Goal: Find specific page/section

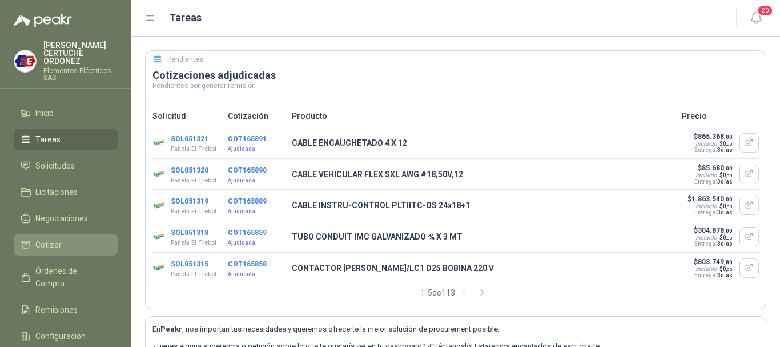
click at [76, 247] on li "Cotizar" at bounding box center [66, 244] width 90 height 13
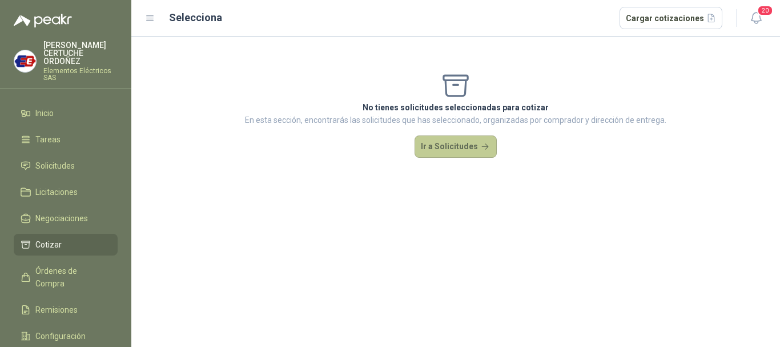
click at [440, 144] on button "Ir a Solicitudes" at bounding box center [456, 146] width 82 height 23
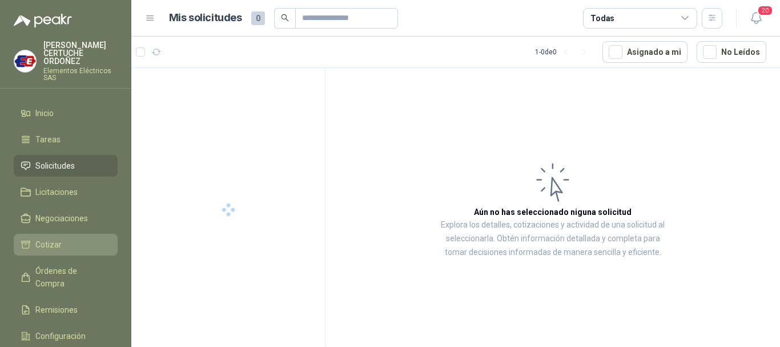
click at [72, 241] on li "Cotizar" at bounding box center [66, 244] width 90 height 13
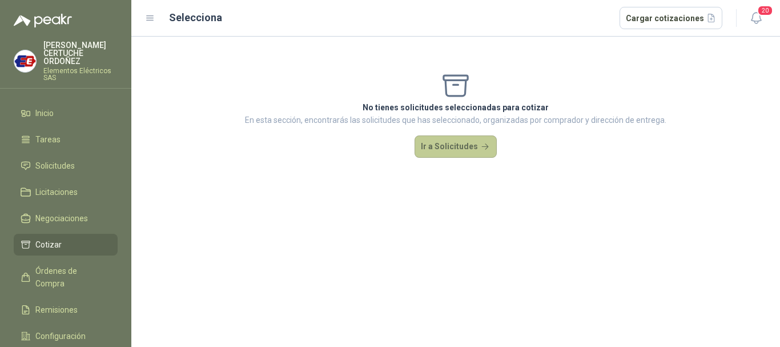
click at [451, 148] on button "Ir a Solicitudes" at bounding box center [456, 146] width 82 height 23
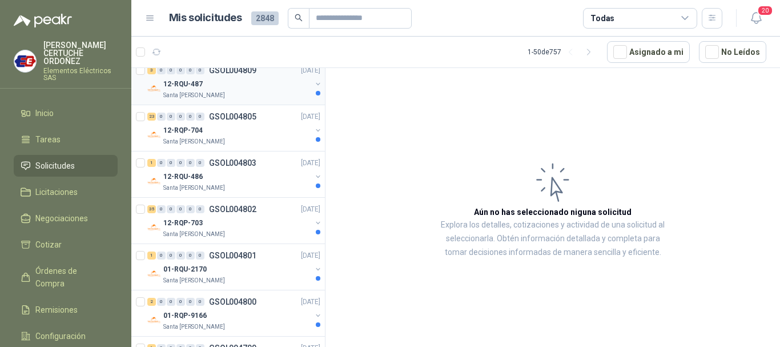
scroll to position [114, 0]
